Goal: Information Seeking & Learning: Learn about a topic

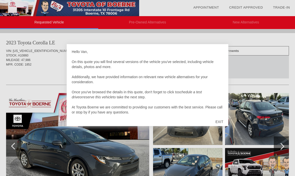
click at [221, 120] on div "EXIT" at bounding box center [220, 122] width 18 height 15
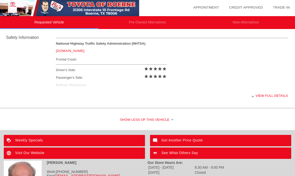
scroll to position [209, 0]
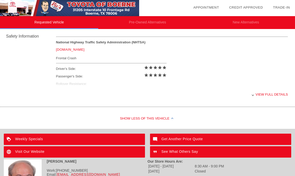
click at [269, 95] on div "View full details" at bounding box center [172, 94] width 232 height 12
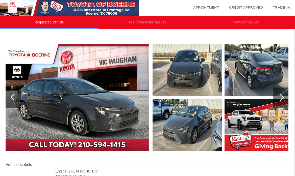
scroll to position [49, 1]
click at [284, 97] on div at bounding box center [281, 98] width 15 height 20
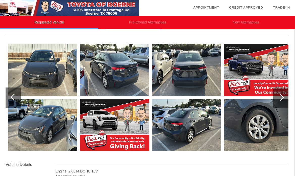
click at [284, 97] on div at bounding box center [281, 98] width 15 height 20
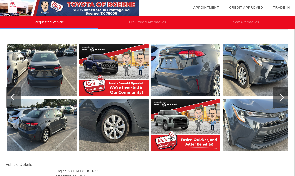
click at [284, 97] on div at bounding box center [281, 98] width 15 height 20
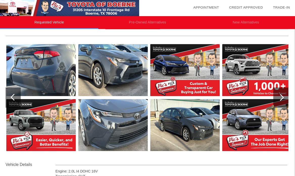
click at [281, 95] on div at bounding box center [280, 97] width 7 height 7
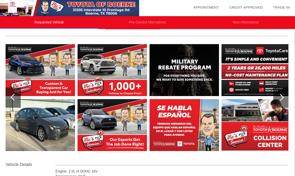
click at [281, 95] on div at bounding box center [280, 97] width 7 height 7
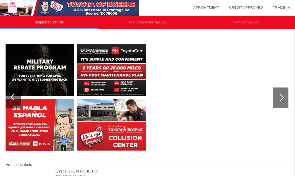
click at [281, 95] on div at bounding box center [280, 97] width 7 height 7
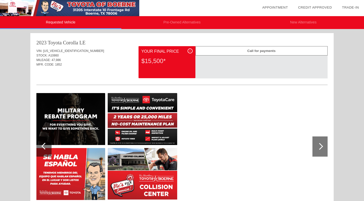
scroll to position [0, 0]
click at [295, 151] on div at bounding box center [319, 147] width 15 height 20
click at [295, 143] on div at bounding box center [319, 147] width 15 height 20
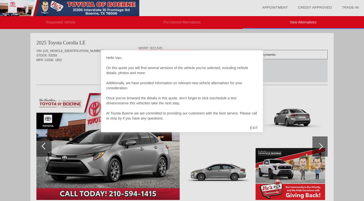
click at [253, 126] on div "EXIT" at bounding box center [254, 128] width 18 height 15
